Goal: Task Accomplishment & Management: Use online tool/utility

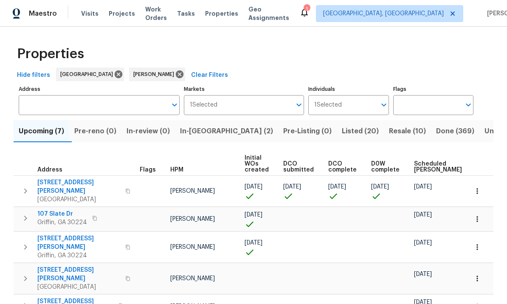
click at [202, 131] on span "In-reno (2)" at bounding box center [226, 131] width 93 height 12
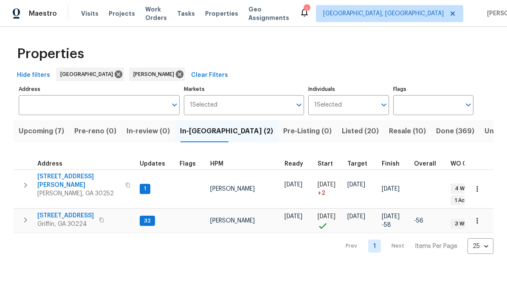
click at [54, 176] on span "[STREET_ADDRESS][PERSON_NAME]" at bounding box center [78, 180] width 83 height 17
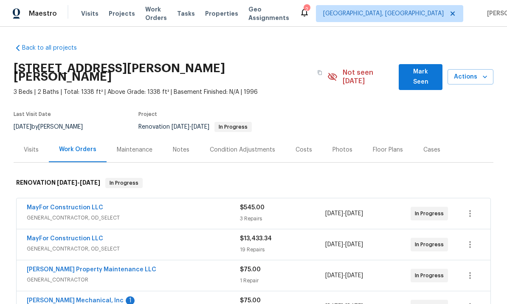
click at [420, 69] on span "Mark Seen" at bounding box center [421, 77] width 30 height 21
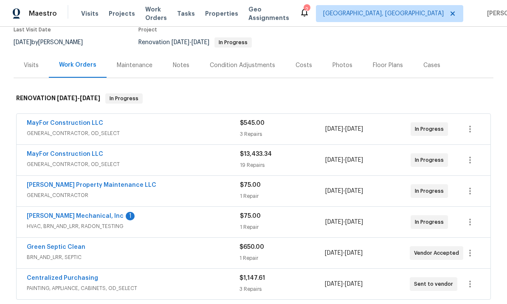
scroll to position [76, 0]
click at [79, 186] on link "[PERSON_NAME] Property Maintenance LLC" at bounding box center [92, 185] width 130 height 6
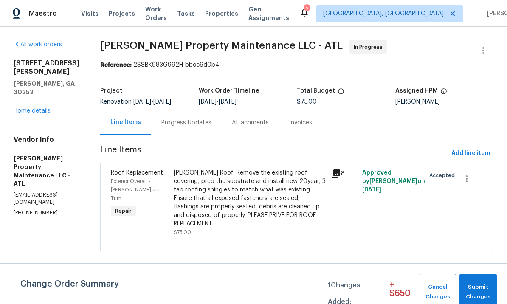
click at [248, 205] on div "[PERSON_NAME] Roof: Remove the existing roof covering, prep the substrate and i…" at bounding box center [250, 198] width 152 height 59
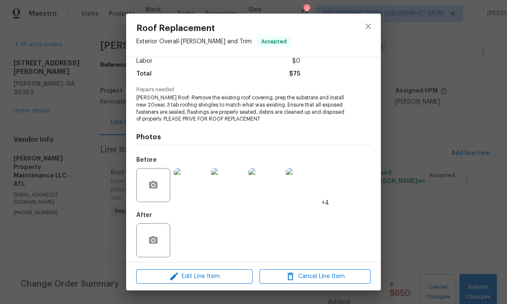
scroll to position [67, 0]
click at [199, 279] on span "Edit Line Item" at bounding box center [194, 276] width 111 height 11
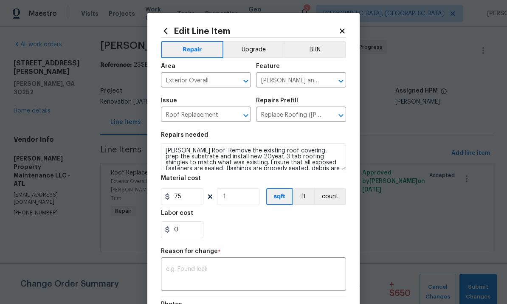
click at [386, 231] on body "Maestro Visits Projects Work Orders Tasks Properties Geo Assignments 2 Albuquer…" at bounding box center [253, 138] width 507 height 276
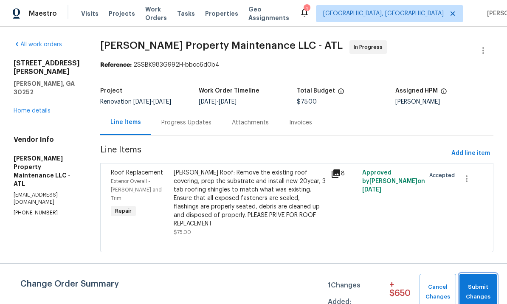
click at [477, 282] on button "Submit Changes" at bounding box center [478, 292] width 37 height 37
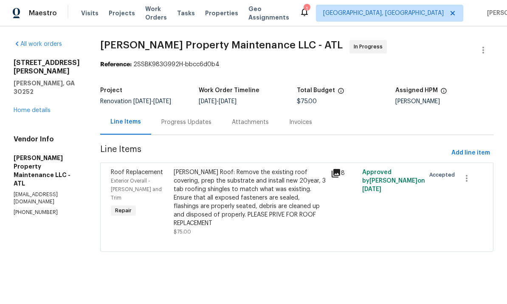
click at [265, 196] on div "[PERSON_NAME] Roof: Remove the existing roof covering, prep the substrate and i…" at bounding box center [250, 198] width 152 height 59
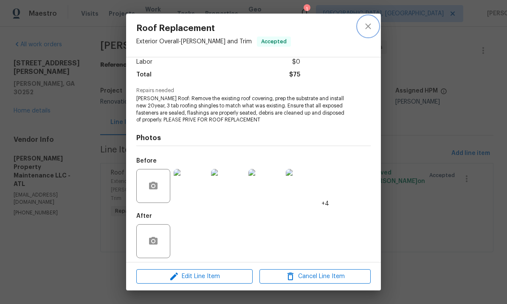
click at [370, 22] on icon "close" at bounding box center [368, 26] width 10 height 10
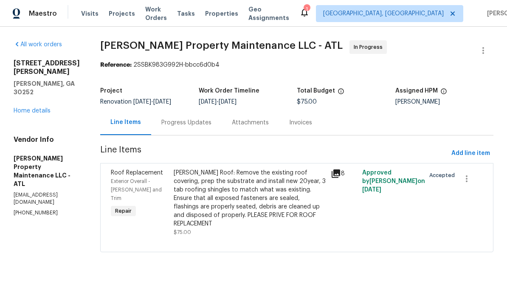
click at [245, 199] on div "[PERSON_NAME] Roof: Remove the existing roof covering, prep the substrate and i…" at bounding box center [250, 198] width 152 height 59
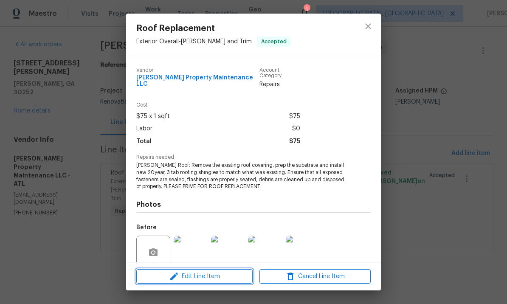
click at [206, 274] on span "Edit Line Item" at bounding box center [194, 276] width 111 height 11
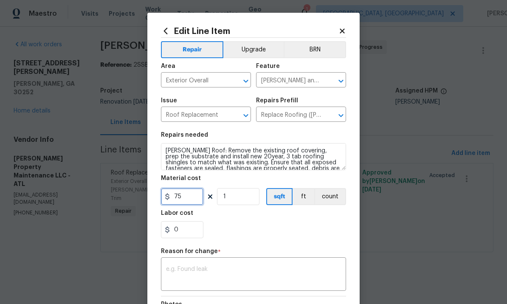
click at [194, 201] on input "75" at bounding box center [182, 196] width 42 height 17
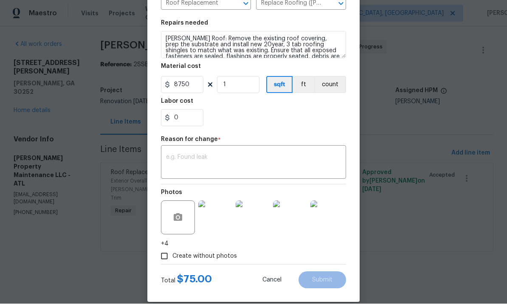
scroll to position [111, 0]
type input "8750"
click at [212, 163] on textarea at bounding box center [253, 164] width 175 height 18
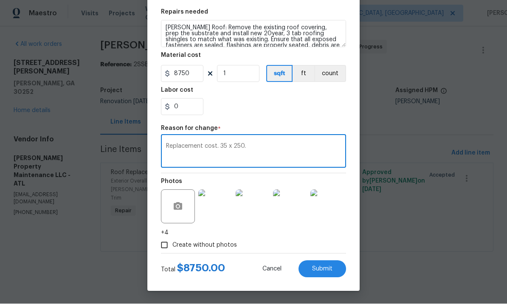
scroll to position [124, 0]
type textarea "Replacement cost. 35 x 250."
click at [327, 268] on span "Submit" at bounding box center [322, 269] width 20 height 6
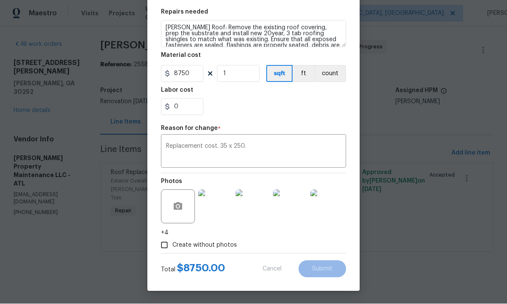
type input "75"
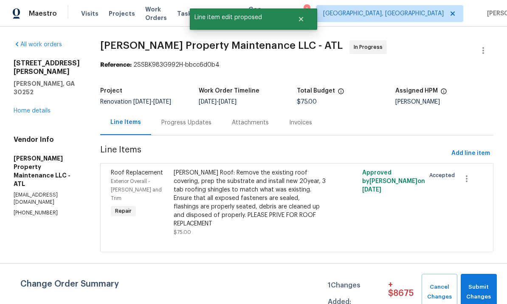
scroll to position [0, 0]
click at [483, 287] on span "Submit Changes" at bounding box center [479, 292] width 28 height 20
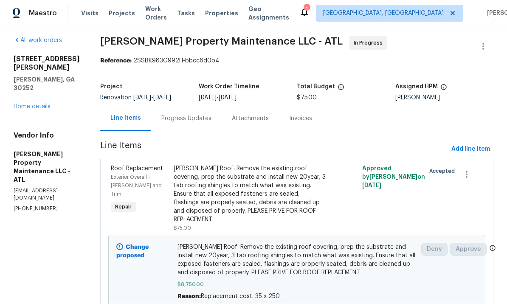
scroll to position [29, 0]
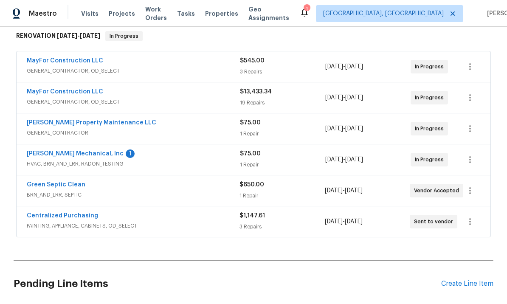
scroll to position [158, 0]
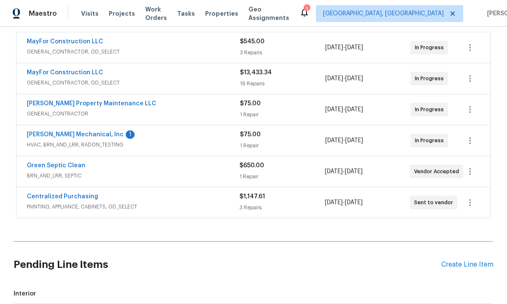
click at [73, 135] on link "[PERSON_NAME] Mechanical, Inc" at bounding box center [75, 135] width 97 height 6
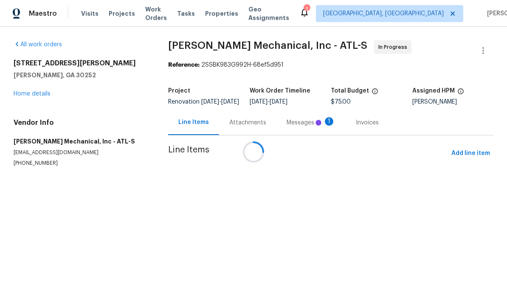
click at [302, 129] on div at bounding box center [253, 152] width 507 height 304
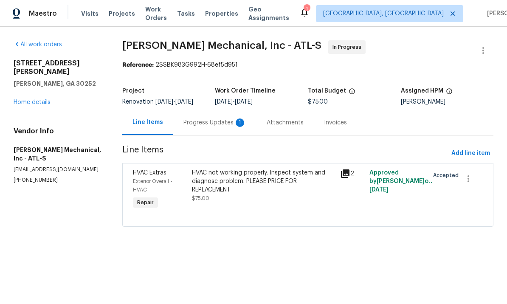
click at [221, 127] on div "Progress Updates 1" at bounding box center [215, 123] width 63 height 8
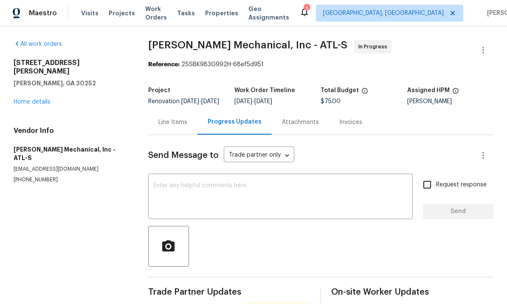
click at [262, 183] on textarea at bounding box center [280, 198] width 254 height 30
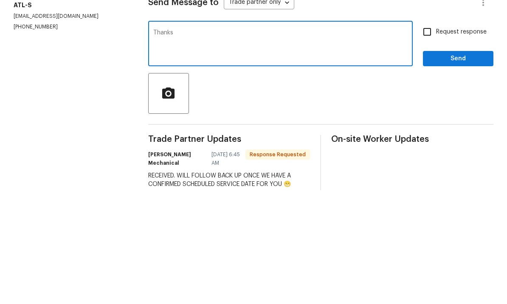
scroll to position [39, 0]
type textarea "Thanks"
click at [456, 168] on span "Send" at bounding box center [458, 173] width 57 height 11
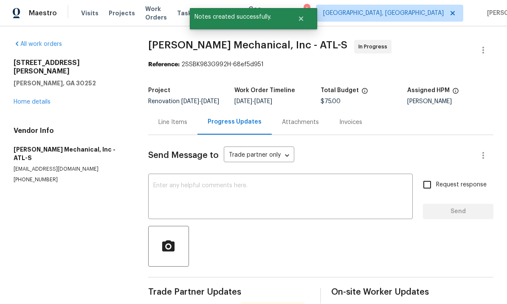
scroll to position [20, 0]
